Goal: Task Accomplishment & Management: Manage account settings

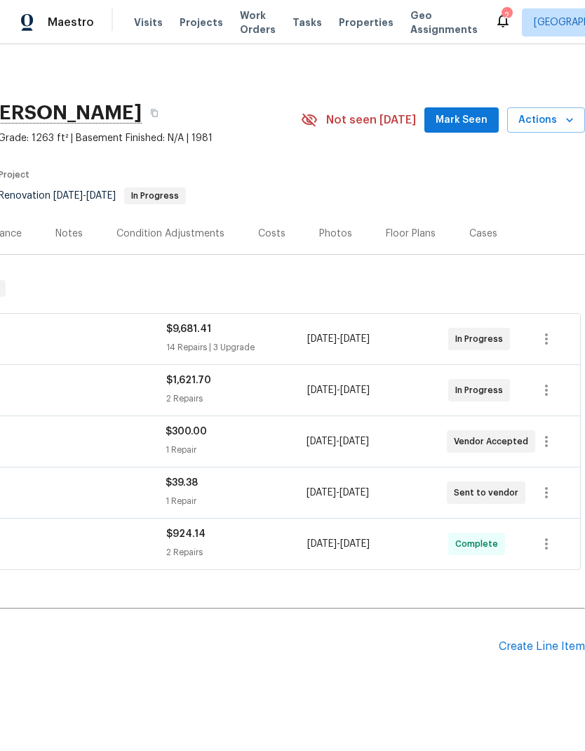
scroll to position [0, 208]
click at [551, 443] on icon "button" at bounding box center [546, 441] width 17 height 17
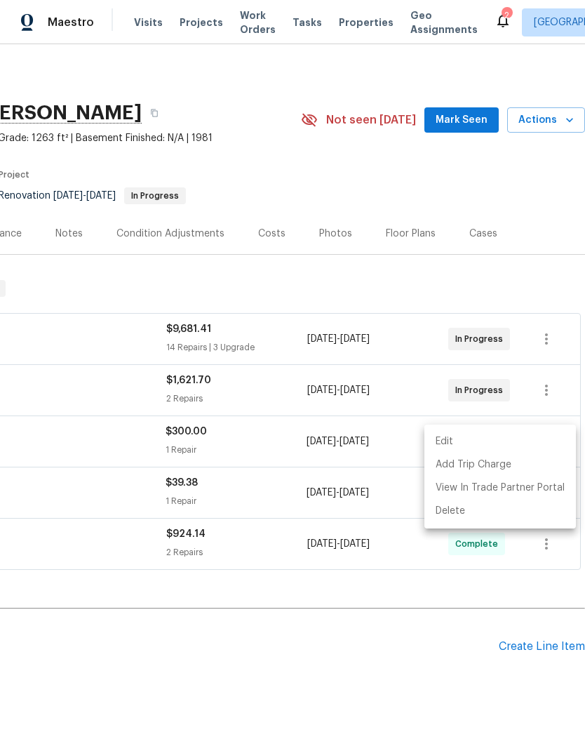
click at [542, 443] on li "Edit" at bounding box center [500, 441] width 152 height 23
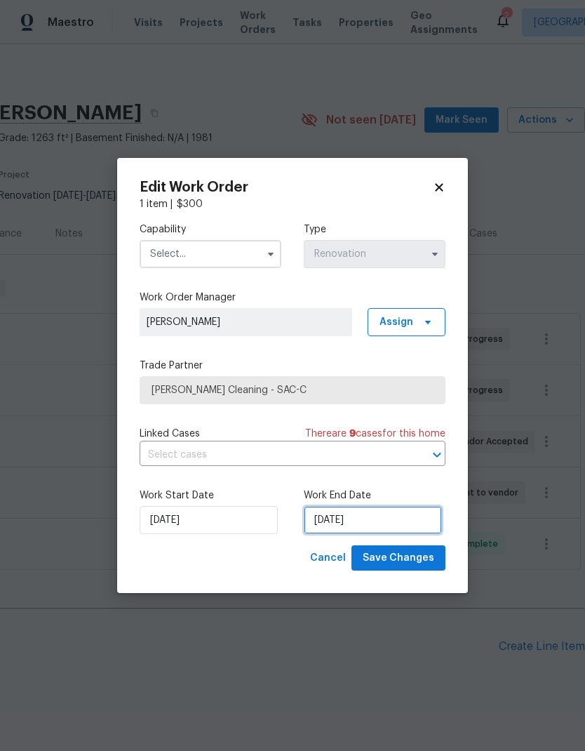
click at [391, 520] on input "[DATE]" at bounding box center [373, 520] width 138 height 28
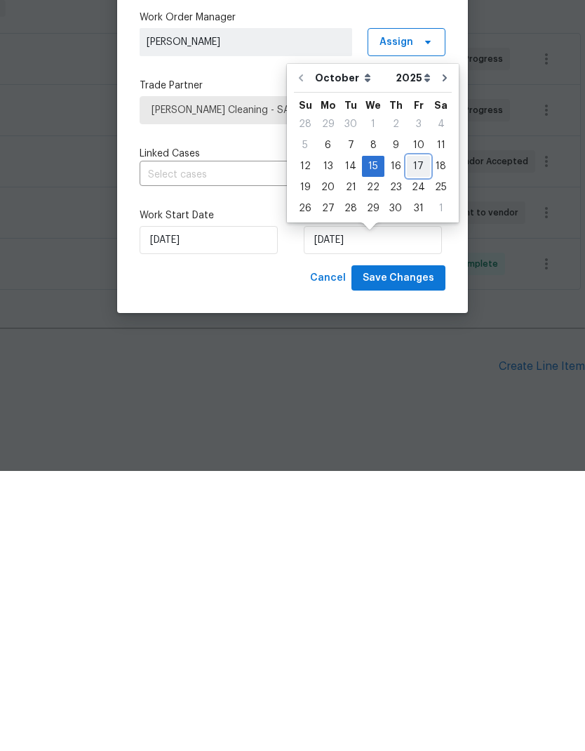
click at [419, 436] on div "17" at bounding box center [418, 446] width 23 height 20
type input "[DATE]"
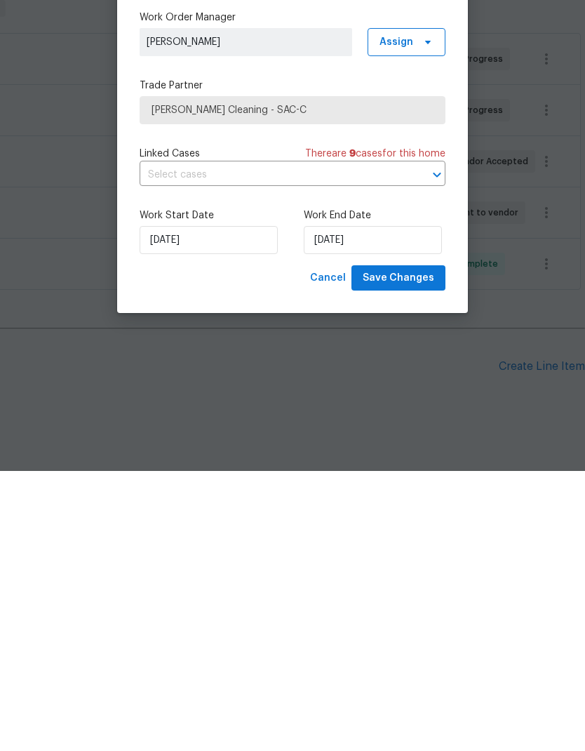
scroll to position [37, 0]
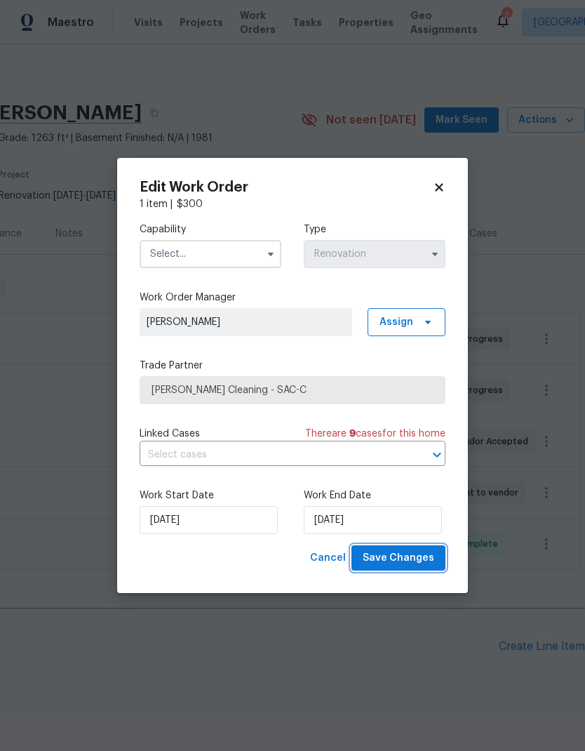
click at [421, 559] on span "Save Changes" at bounding box center [399, 558] width 72 height 18
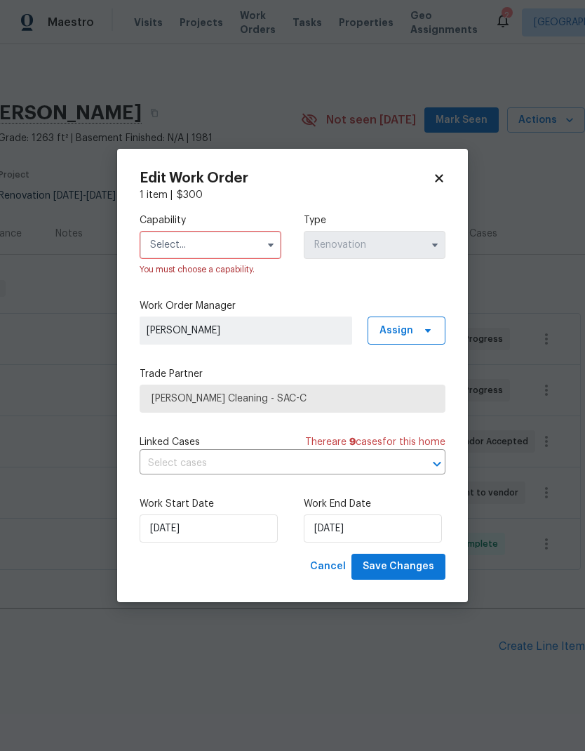
click at [229, 239] on input "text" at bounding box center [211, 245] width 142 height 28
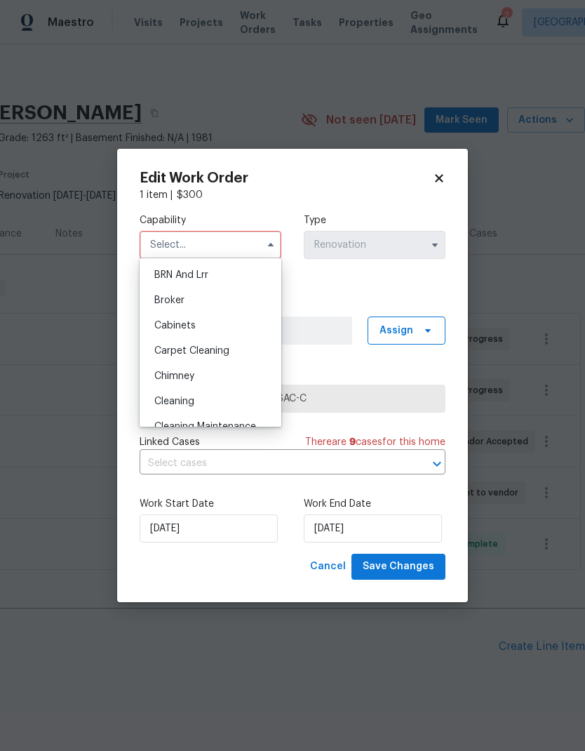
scroll to position [83, 0]
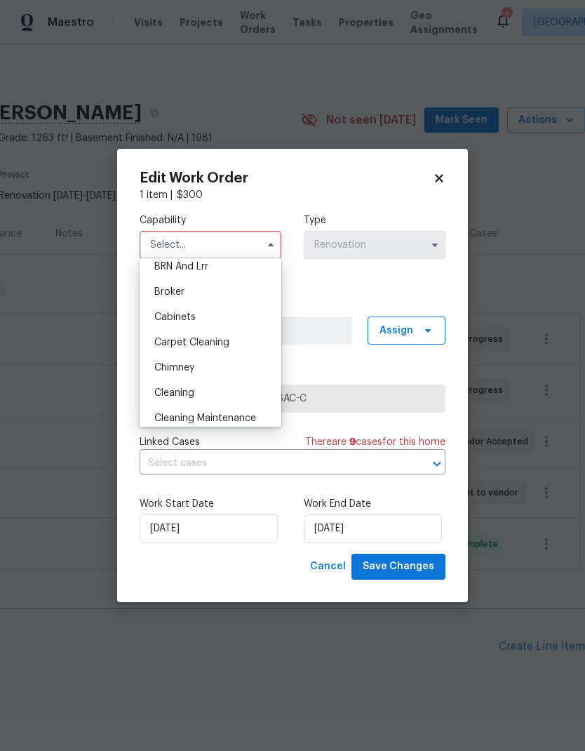
click at [194, 397] on span "Cleaning" at bounding box center [174, 393] width 40 height 10
type input "Cleaning"
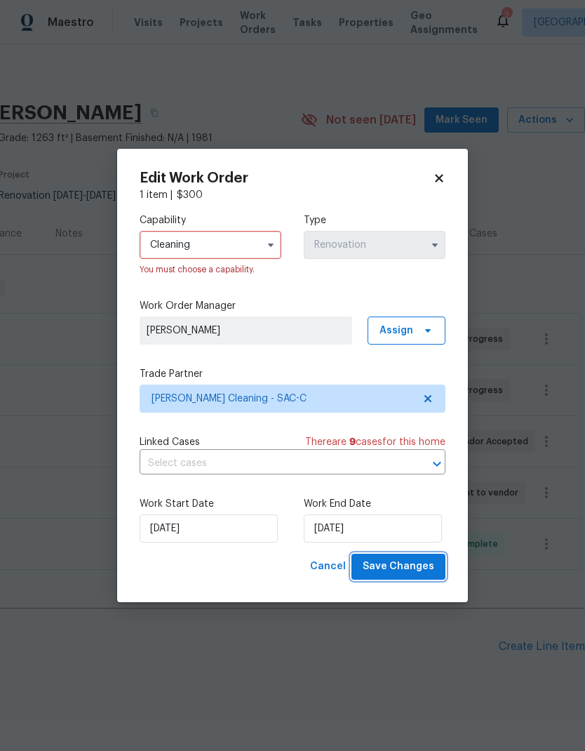
click at [413, 568] on span "Save Changes" at bounding box center [399, 567] width 72 height 18
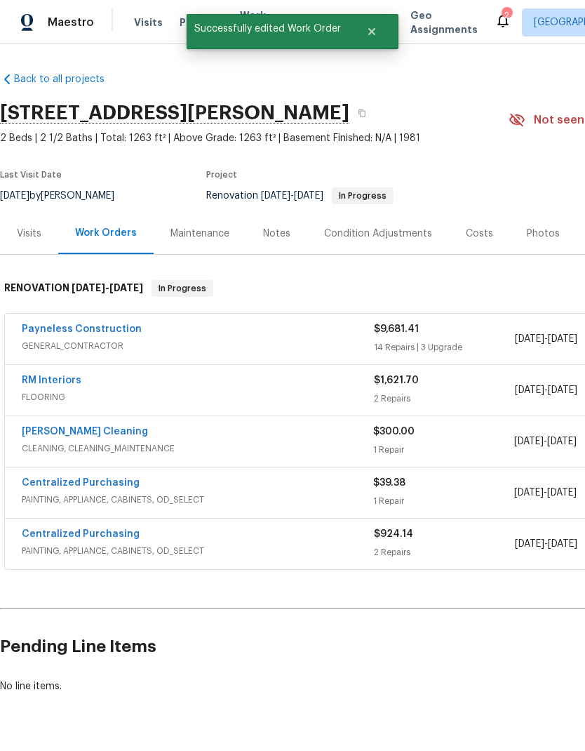
scroll to position [0, 0]
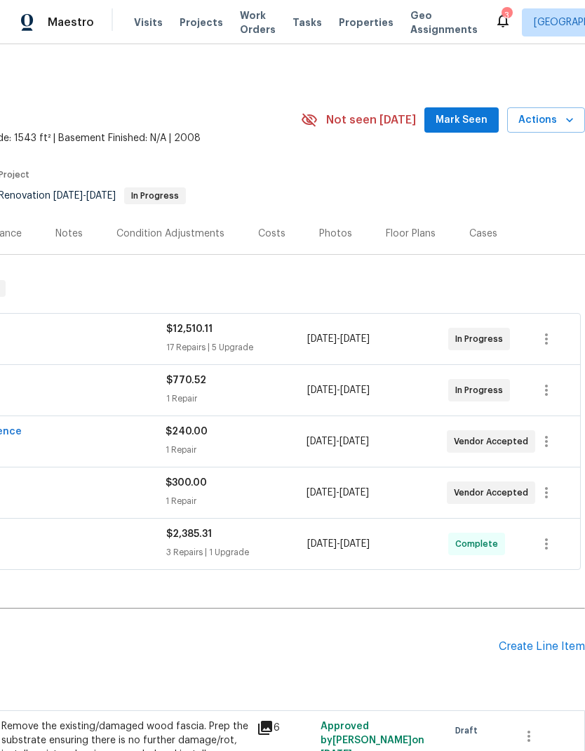
scroll to position [0, 208]
click at [554, 390] on icon "button" at bounding box center [546, 390] width 17 height 17
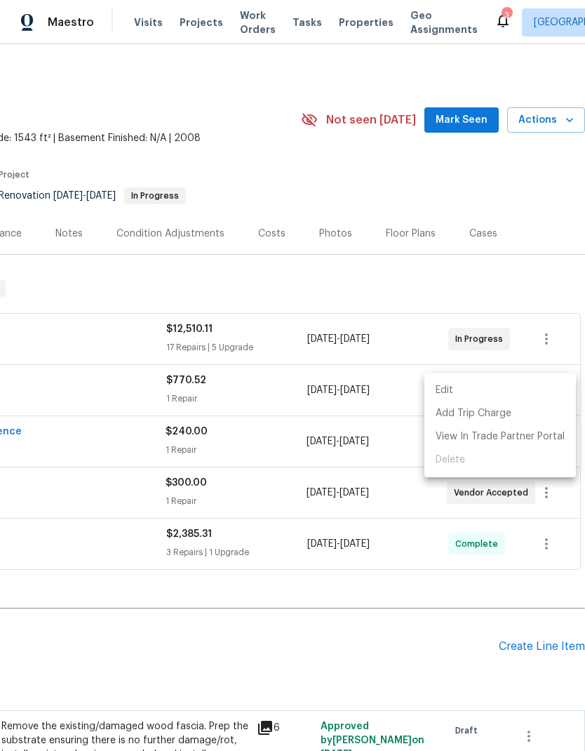
click at [537, 388] on li "Edit" at bounding box center [500, 390] width 152 height 23
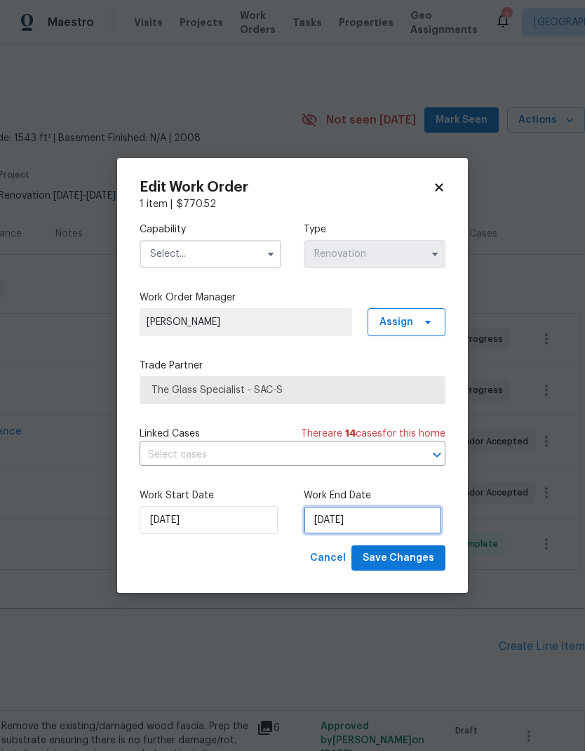
click at [358, 518] on input "10/8/2025" at bounding box center [373, 520] width 138 height 28
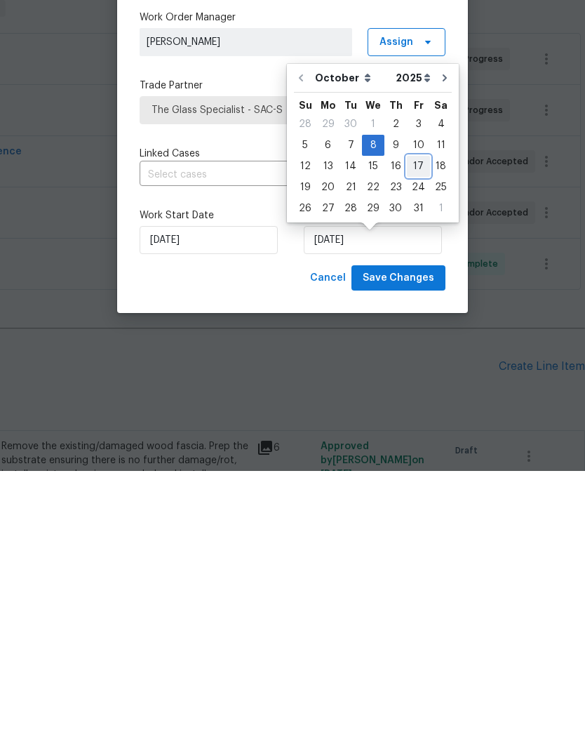
click at [416, 436] on div "17" at bounding box center [418, 446] width 23 height 20
type input "[DATE]"
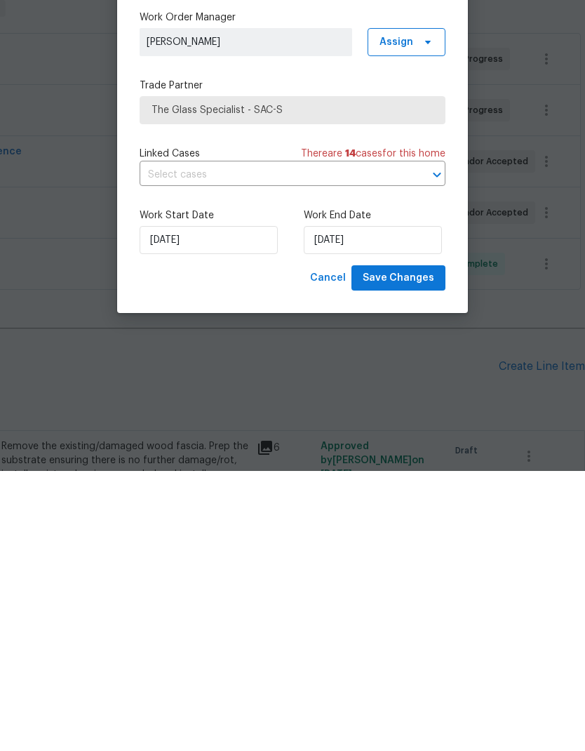
scroll to position [56, 0]
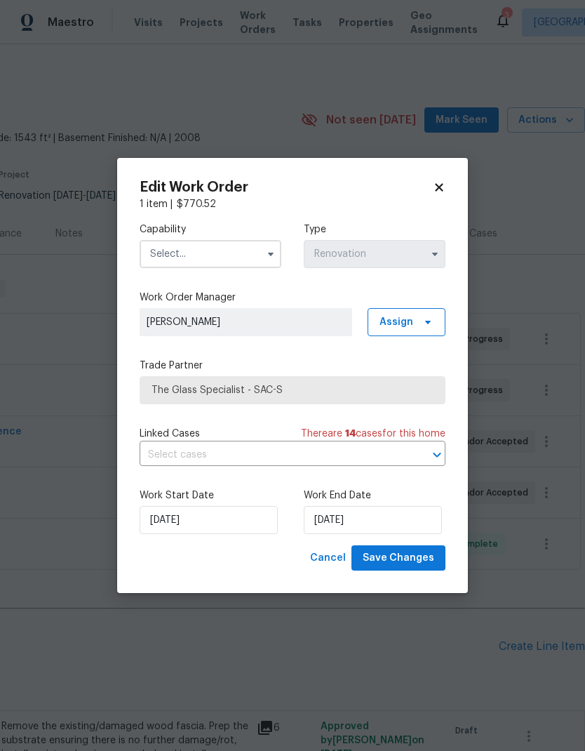
click at [245, 257] on input "text" at bounding box center [211, 254] width 142 height 28
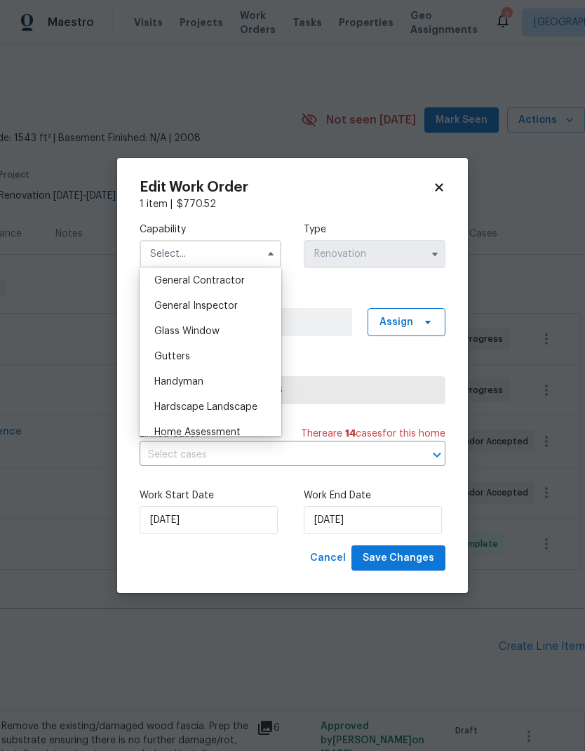
scroll to position [685, 0]
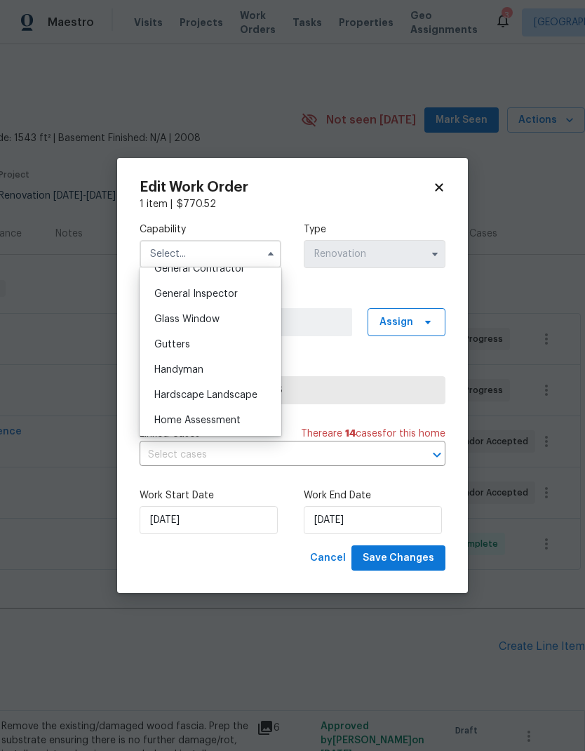
click at [227, 319] on div "Glass Window" at bounding box center [210, 319] width 135 height 25
type input "Glass Window"
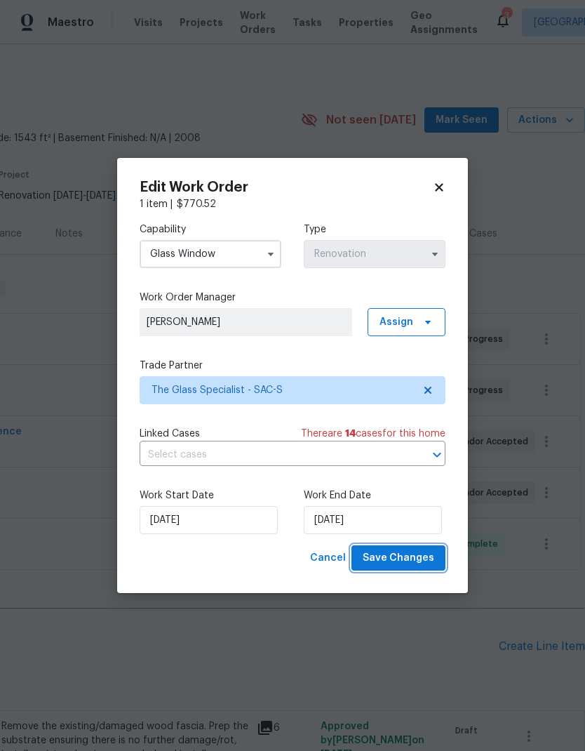
click at [411, 563] on span "Save Changes" at bounding box center [399, 558] width 72 height 18
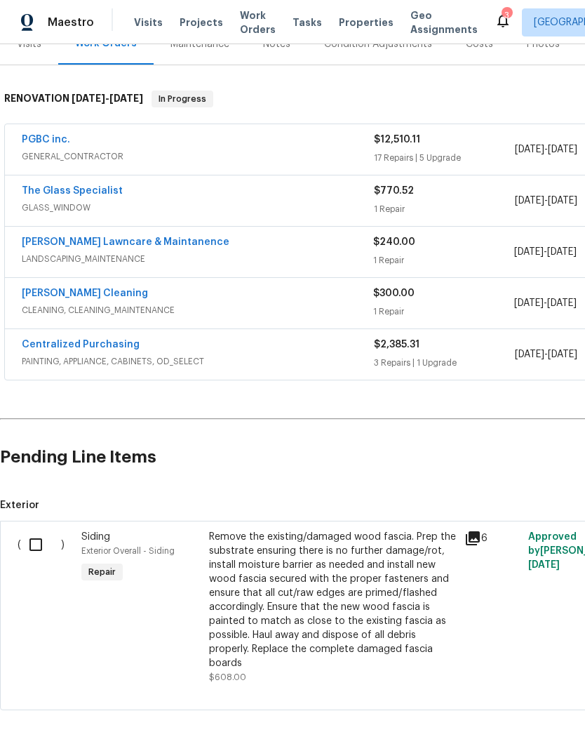
scroll to position [188, 0]
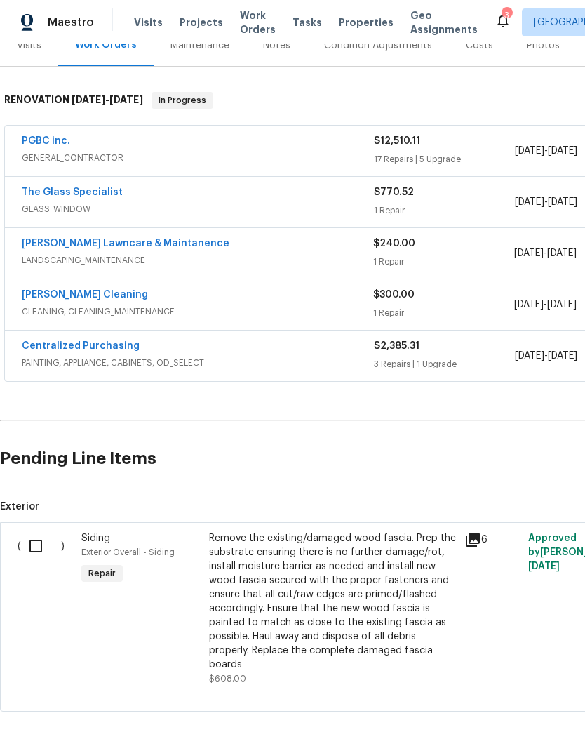
click at [45, 531] on input "checkbox" at bounding box center [41, 545] width 40 height 29
checkbox input "true"
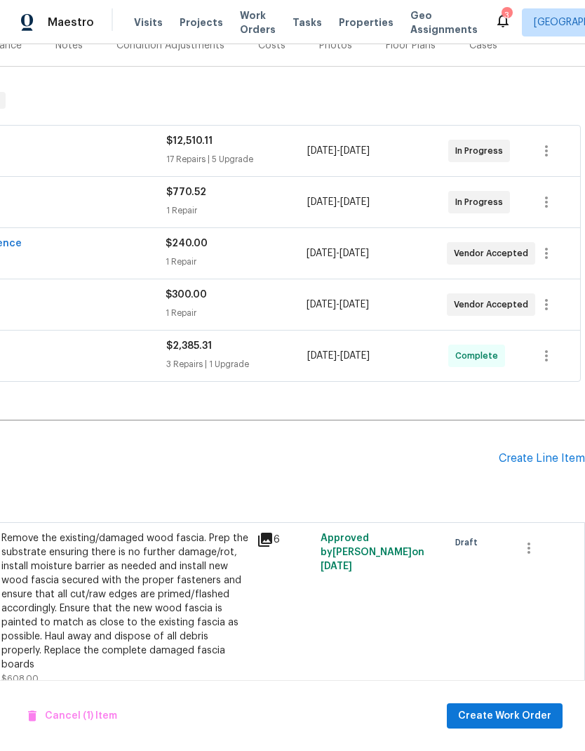
scroll to position [188, 208]
click at [523, 705] on button "Create Work Order" at bounding box center [505, 716] width 116 height 26
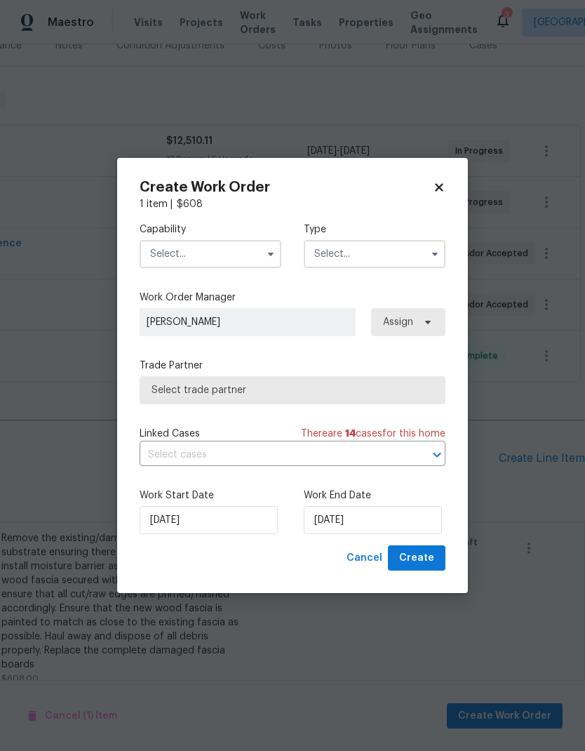
click at [241, 250] on input "text" at bounding box center [211, 254] width 142 height 28
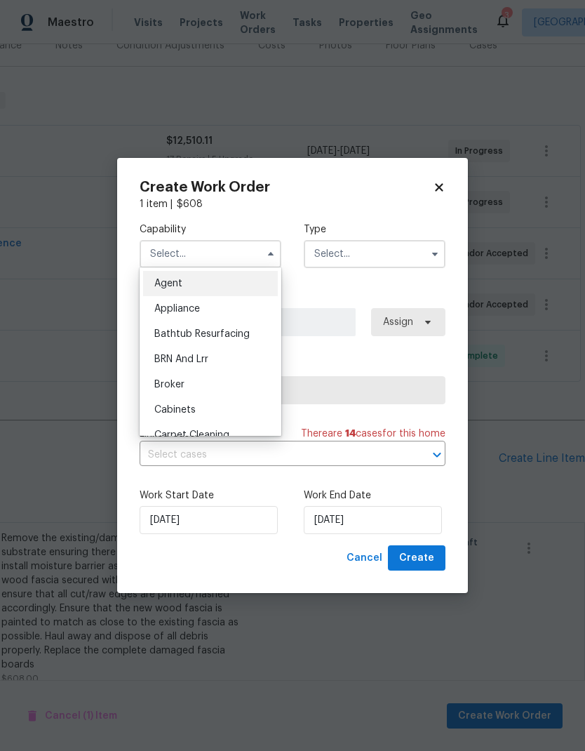
click at [220, 248] on input "text" at bounding box center [211, 254] width 142 height 28
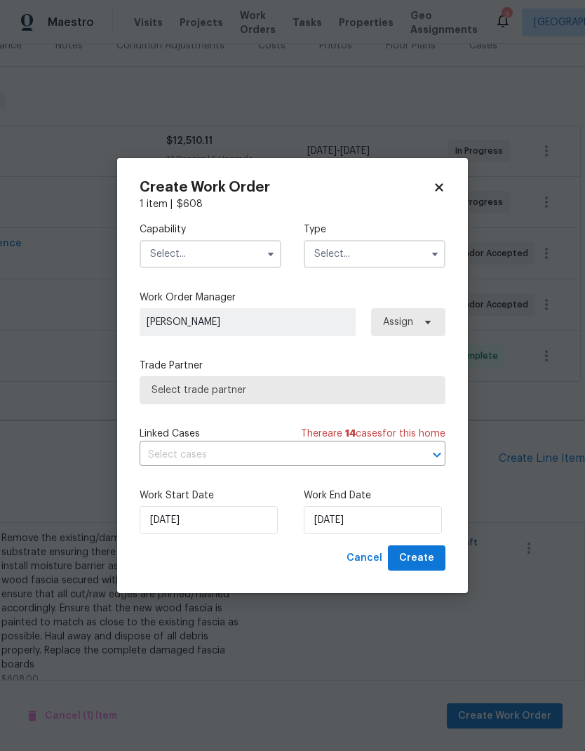
click at [225, 255] on input "text" at bounding box center [211, 254] width 142 height 28
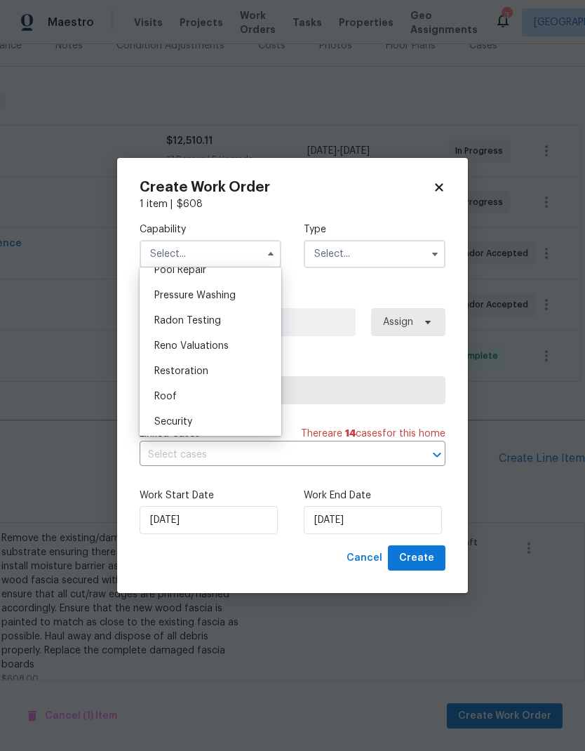
scroll to position [1319, 0]
click at [208, 403] on div "Roof" at bounding box center [210, 395] width 135 height 25
type input "Roof"
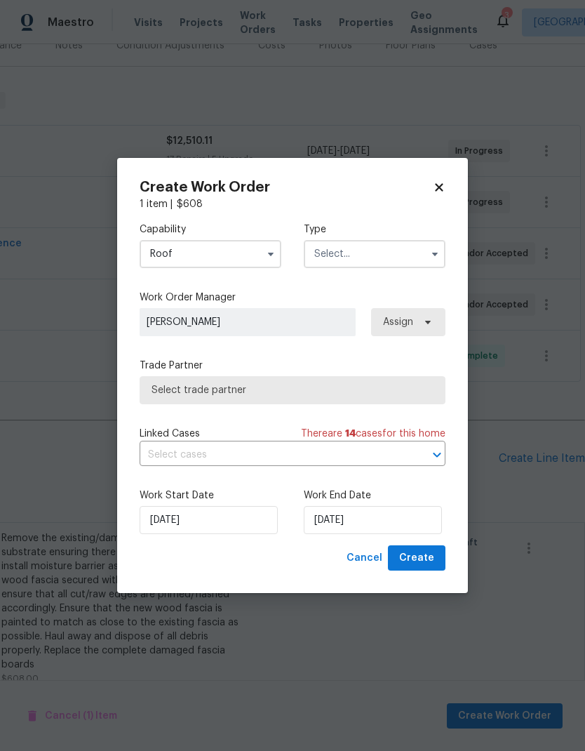
click at [380, 250] on input "text" at bounding box center [375, 254] width 142 height 28
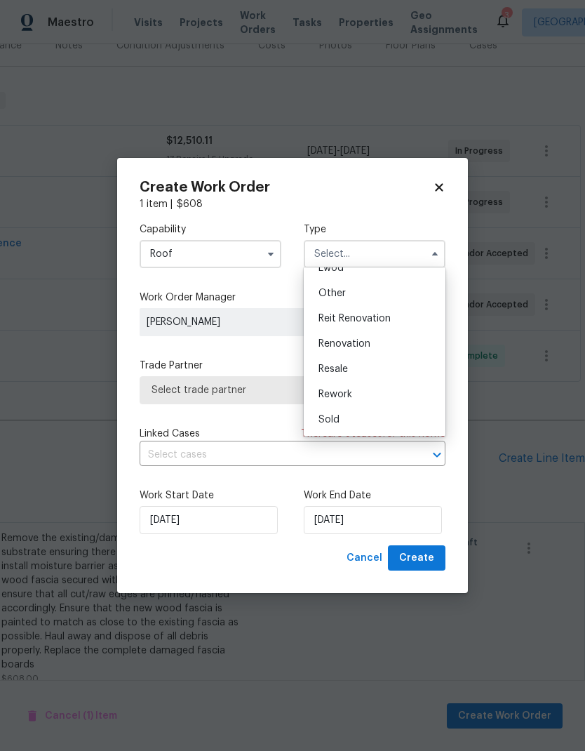
scroll to position [167, 0]
click at [375, 341] on div "Renovation" at bounding box center [374, 343] width 135 height 25
type input "Renovation"
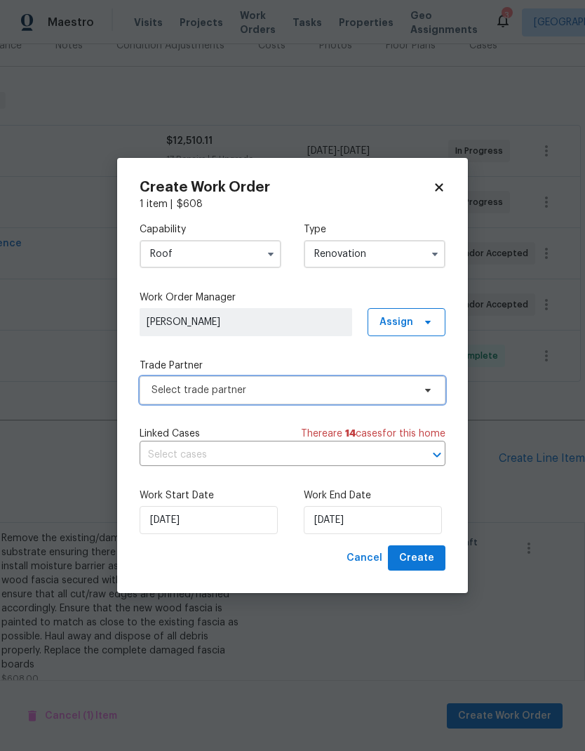
click at [347, 394] on span "Select trade partner" at bounding box center [283, 390] width 262 height 14
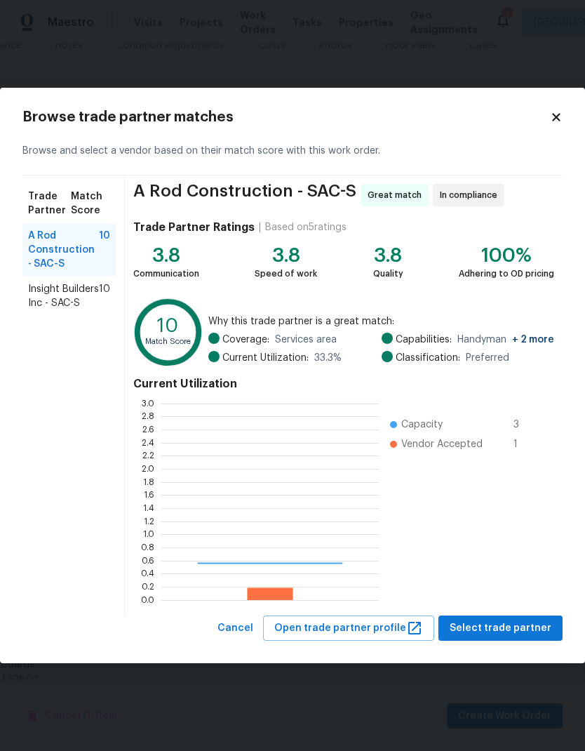
scroll to position [196, 217]
click at [556, 121] on icon at bounding box center [556, 117] width 13 height 13
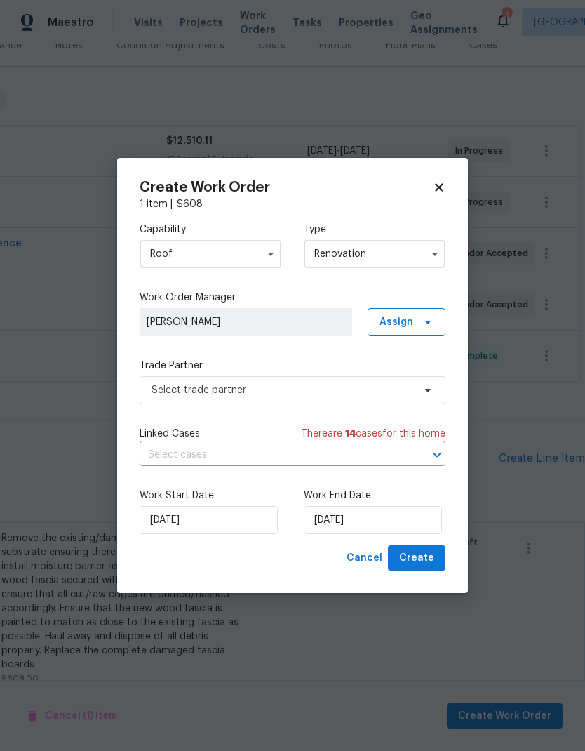
click at [441, 186] on icon at bounding box center [439, 187] width 13 height 13
checkbox input "false"
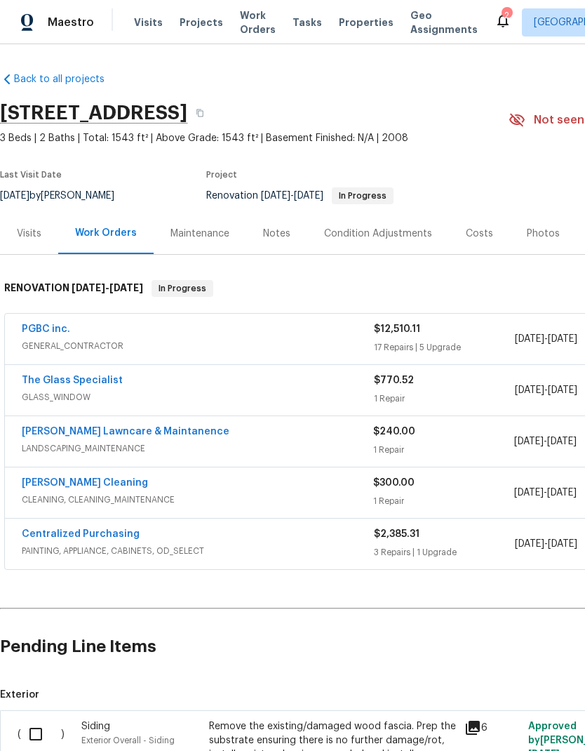
scroll to position [0, 0]
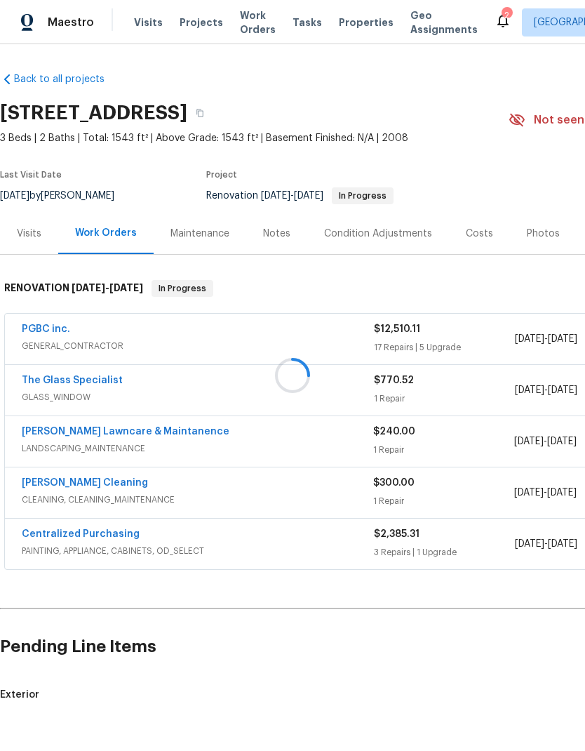
scroll to position [46, 0]
